Goal: Information Seeking & Learning: Learn about a topic

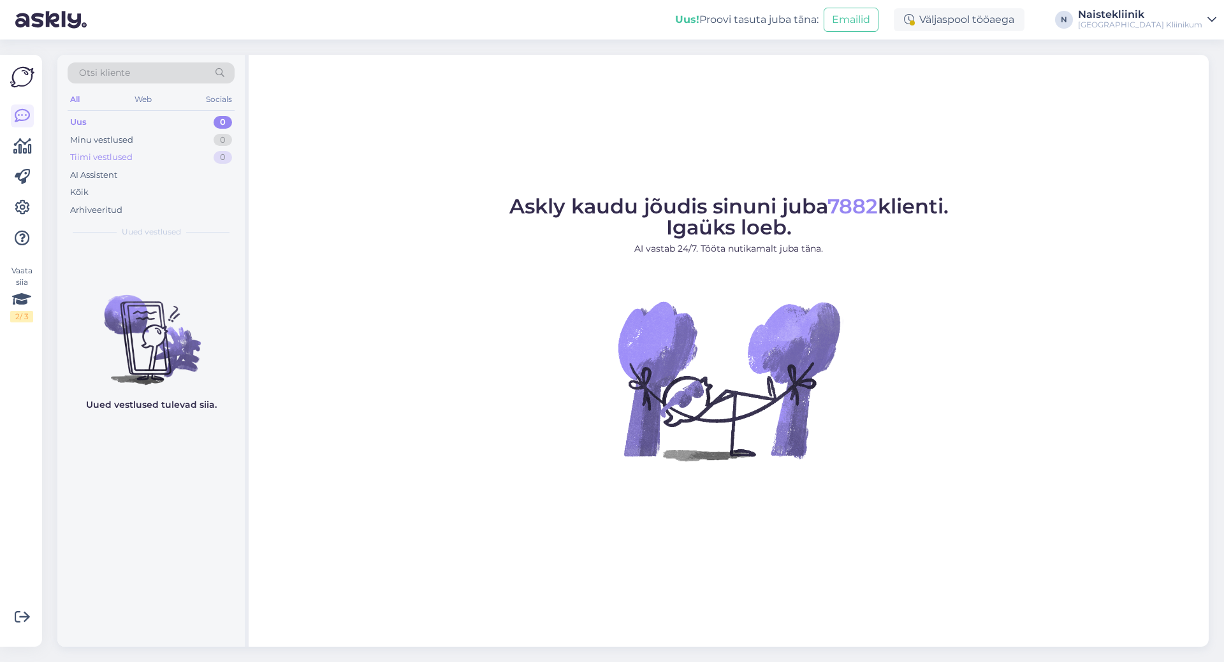
click at [104, 156] on div "Tiimi vestlused" at bounding box center [101, 157] width 62 height 13
click at [93, 204] on div "Arhiveeritud" at bounding box center [96, 210] width 52 height 13
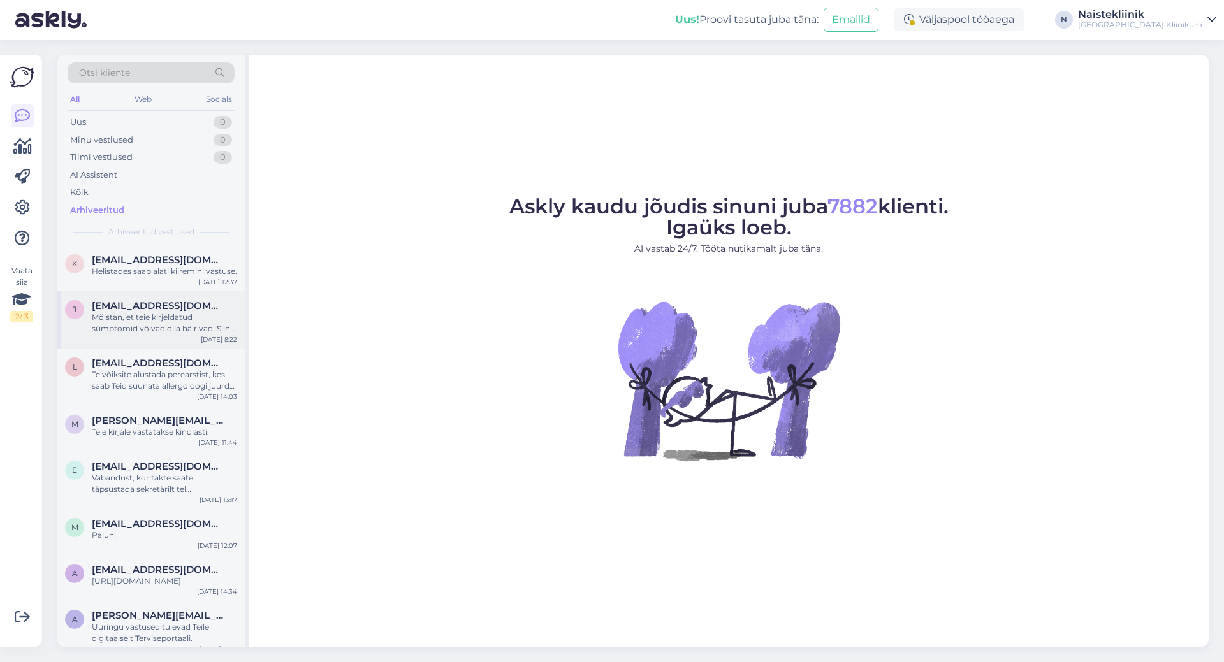
click at [128, 335] on div "Mõistan, et teie kirjeldatud sümptomid võivad olla häirivad. Siin vestlusaknas …" at bounding box center [164, 323] width 145 height 23
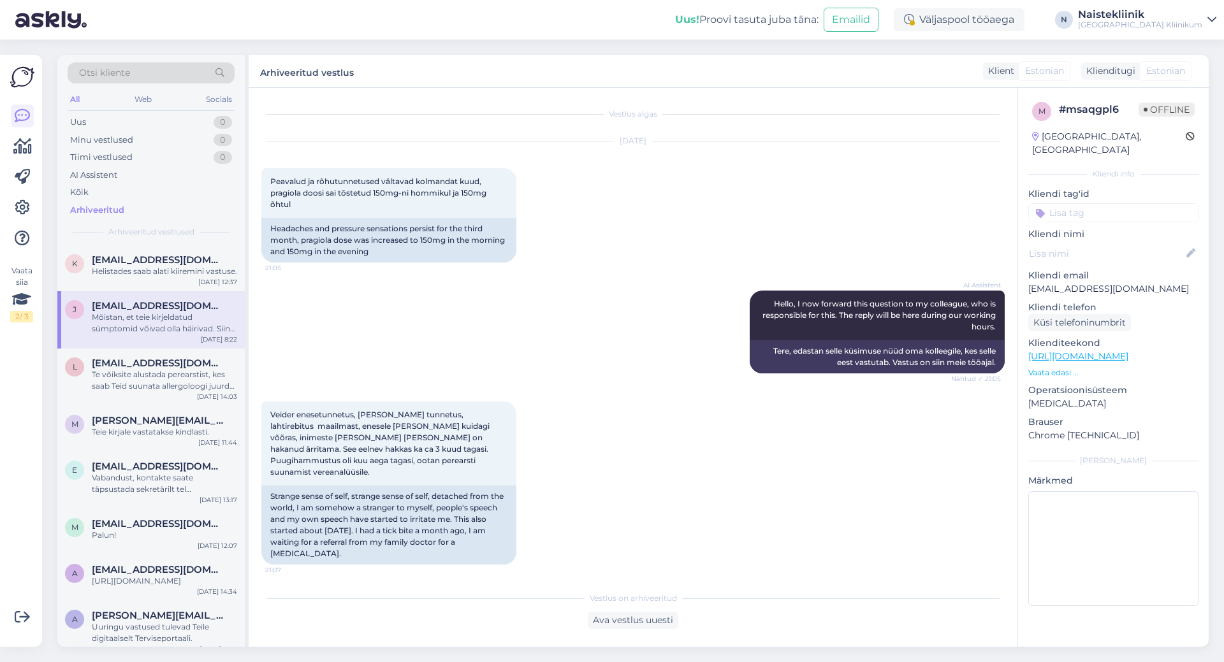
scroll to position [794, 0]
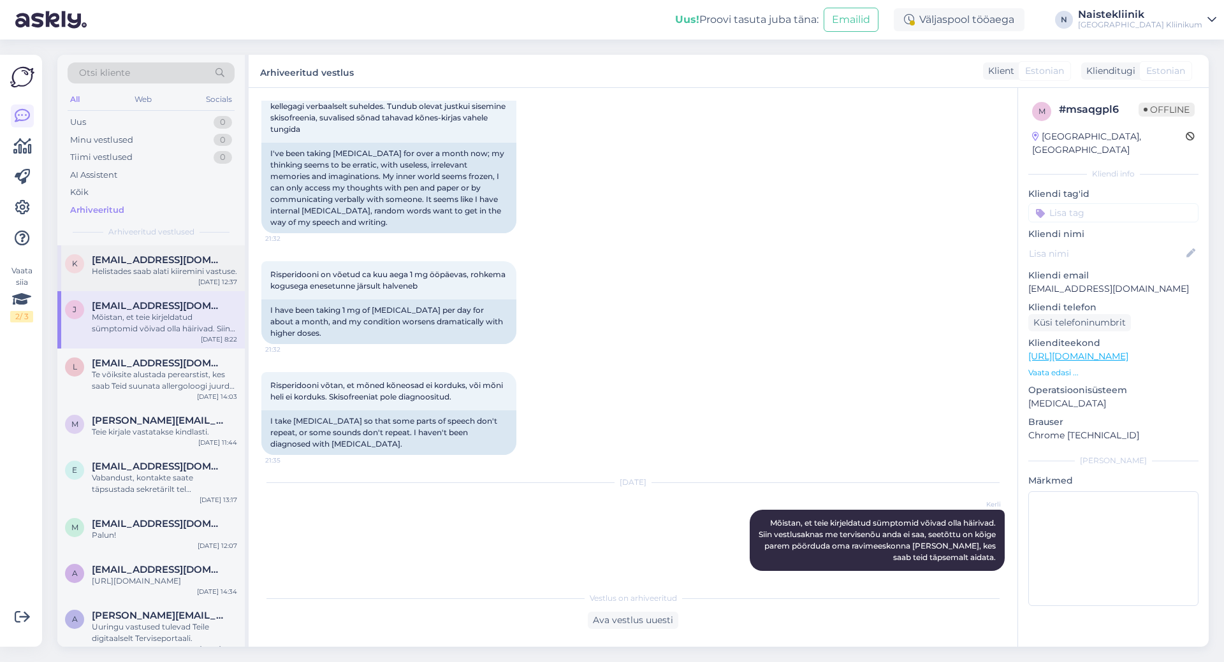
click at [130, 269] on div "Helistades saab alati kiiremini vastuse." at bounding box center [164, 271] width 145 height 11
